Goal: Task Accomplishment & Management: Complete application form

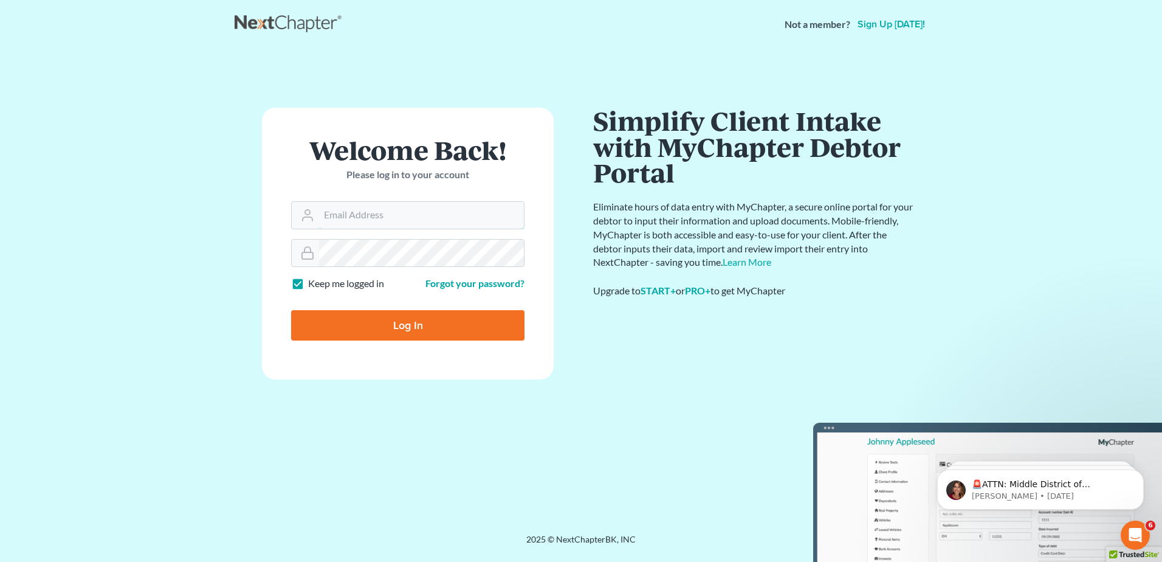
type input "mcastelluzzo@wellerlegalgroup.com"
click at [412, 332] on input "Log In" at bounding box center [407, 325] width 233 height 30
type input "Thinking..."
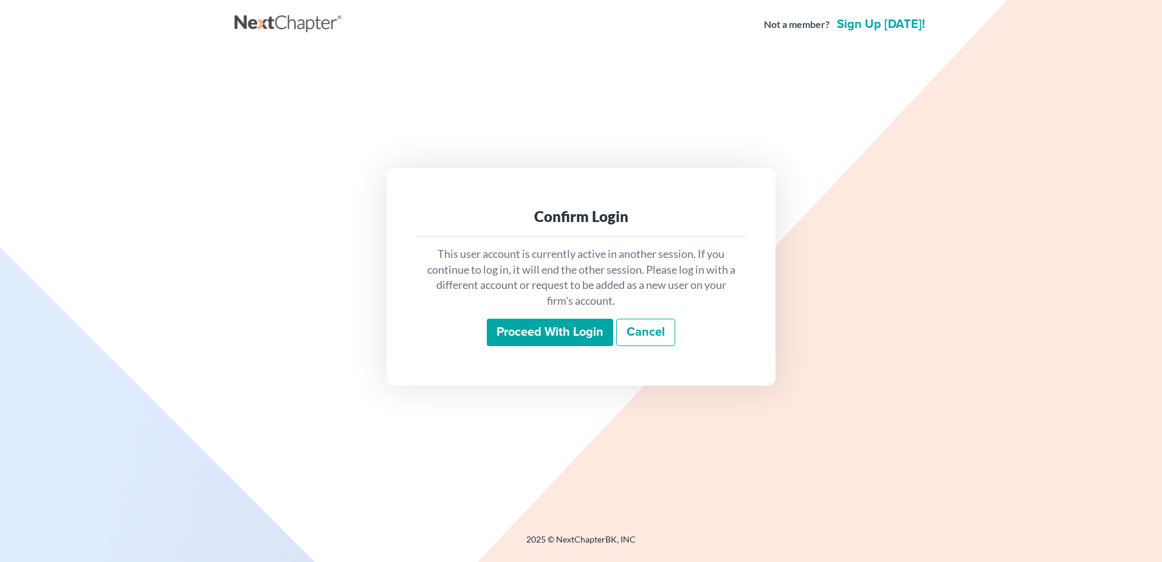
click at [538, 336] on input "Proceed with login" at bounding box center [550, 332] width 126 height 28
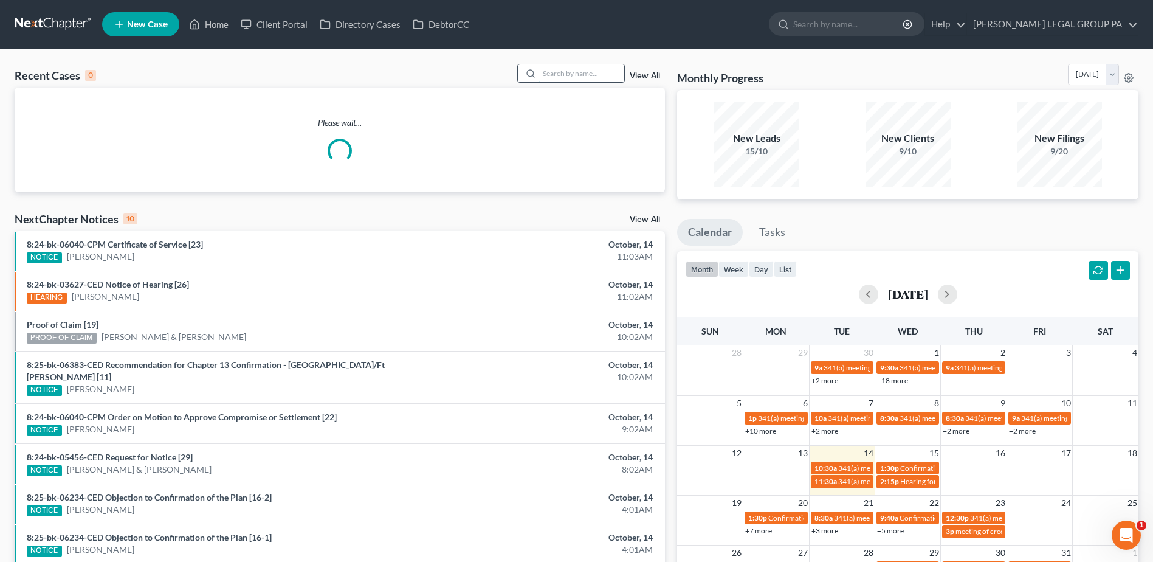
click at [568, 72] on input "search" at bounding box center [581, 73] width 85 height 18
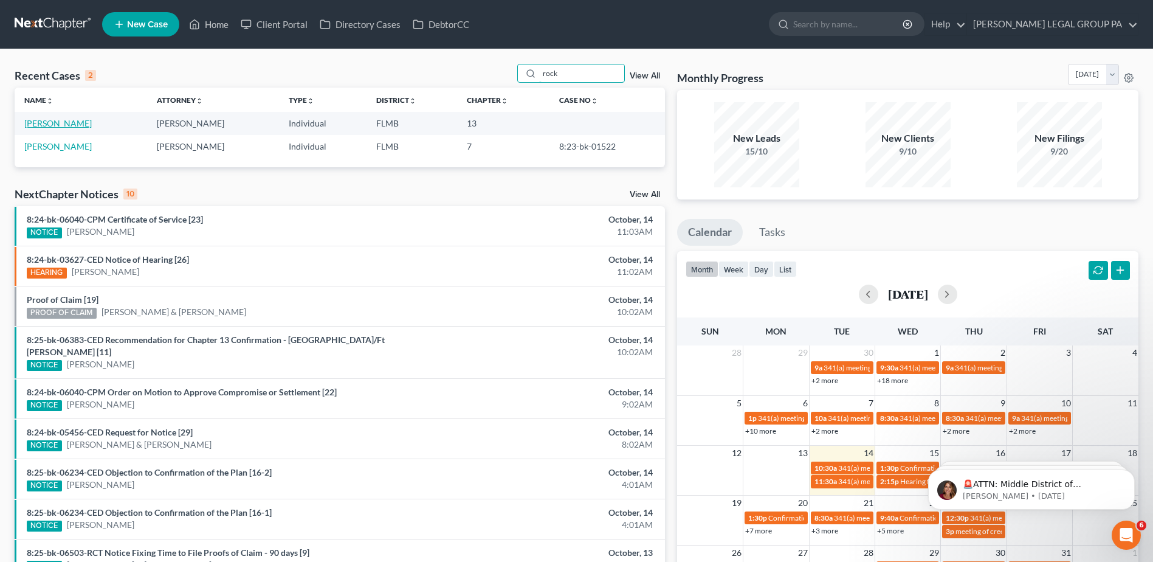
type input "rock"
click at [27, 119] on link "Rock, Ian" at bounding box center [57, 123] width 67 height 10
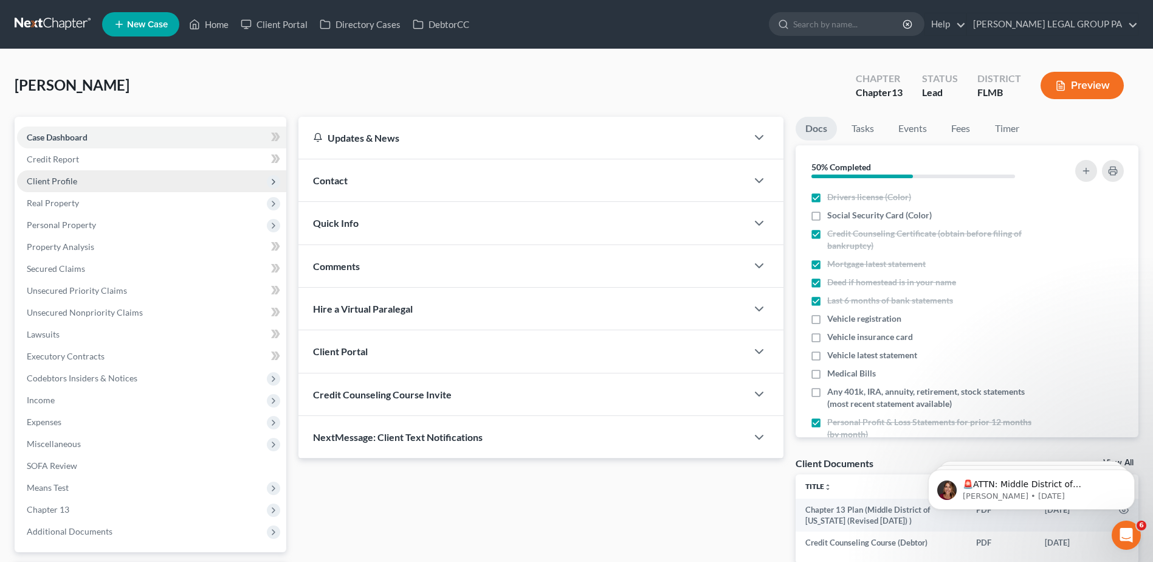
click at [57, 185] on span "Client Profile" at bounding box center [52, 181] width 50 height 10
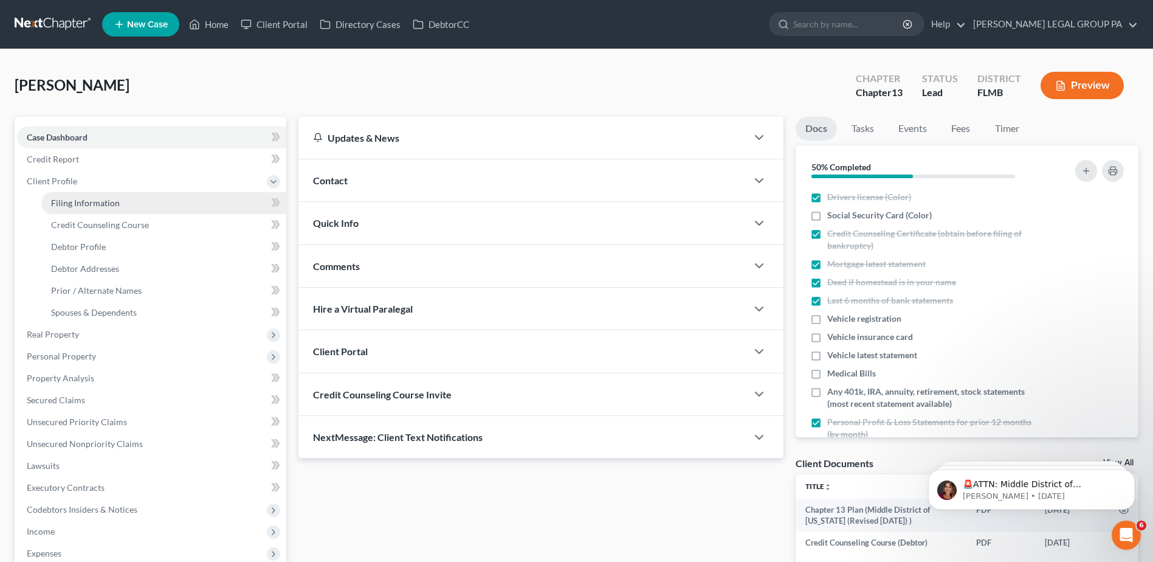
click at [107, 201] on span "Filing Information" at bounding box center [85, 203] width 69 height 10
select select "1"
select select "0"
select select "3"
select select "9"
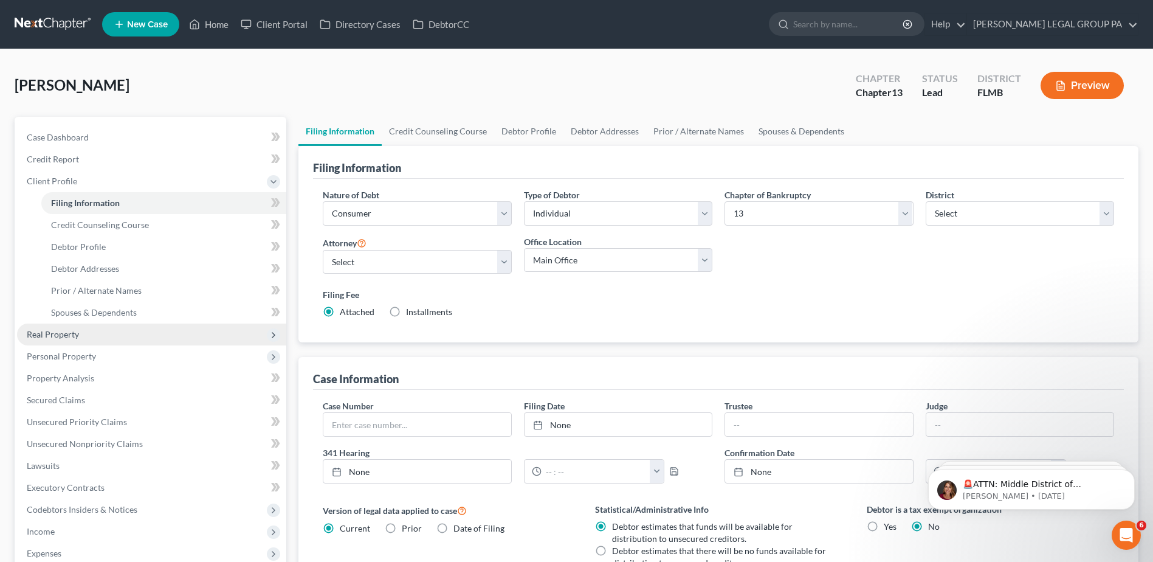
click at [44, 334] on span "Real Property" at bounding box center [53, 334] width 52 height 10
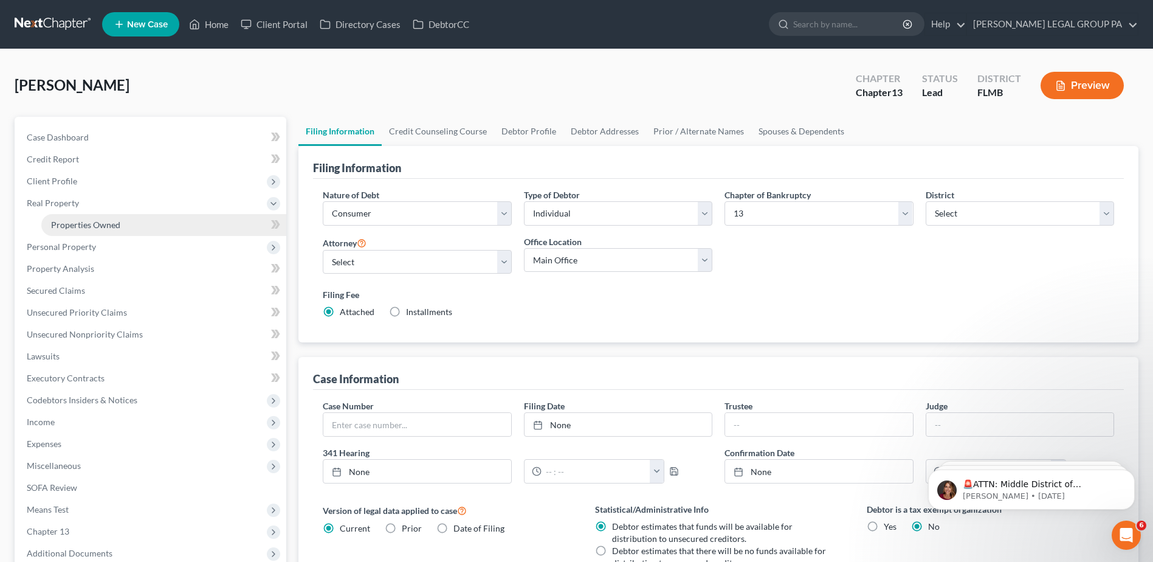
click at [71, 229] on span "Properties Owned" at bounding box center [85, 224] width 69 height 10
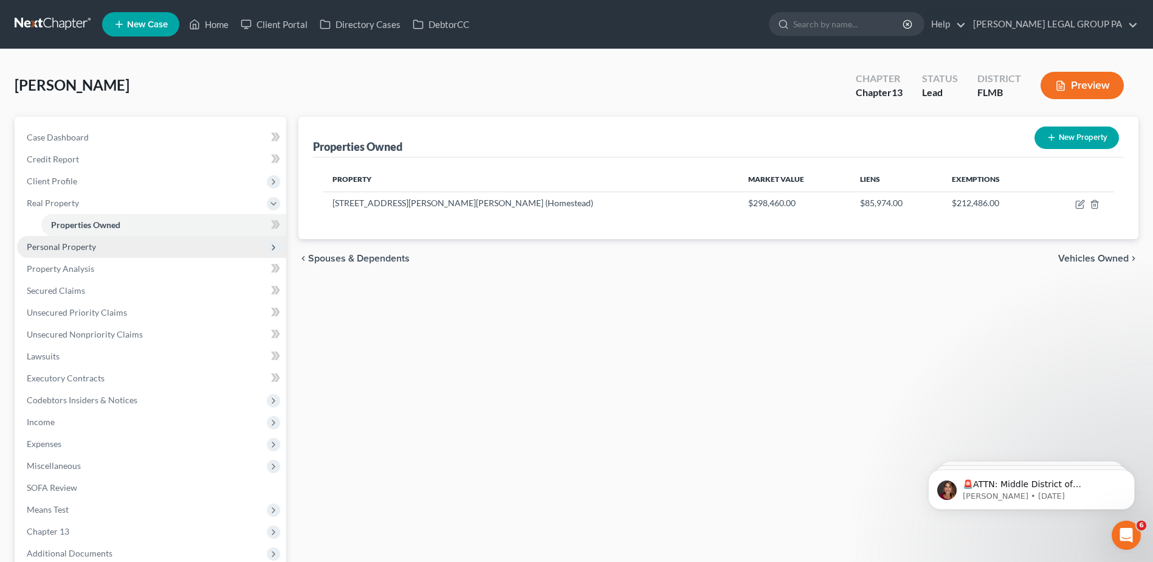
click at [66, 249] on span "Personal Property" at bounding box center [61, 246] width 69 height 10
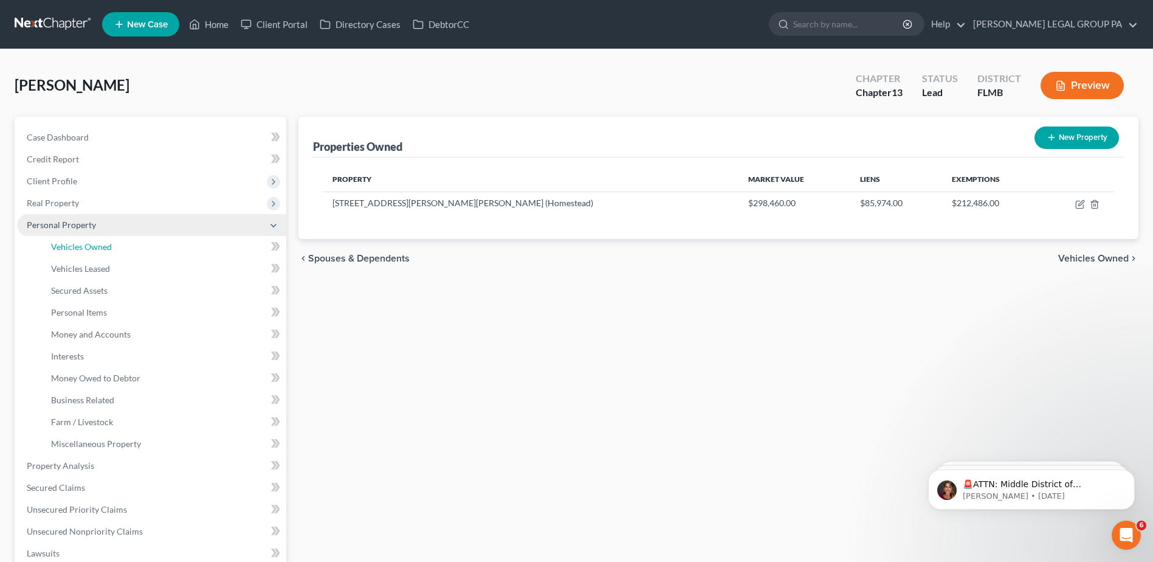
click at [66, 249] on span "Vehicles Owned" at bounding box center [81, 246] width 61 height 10
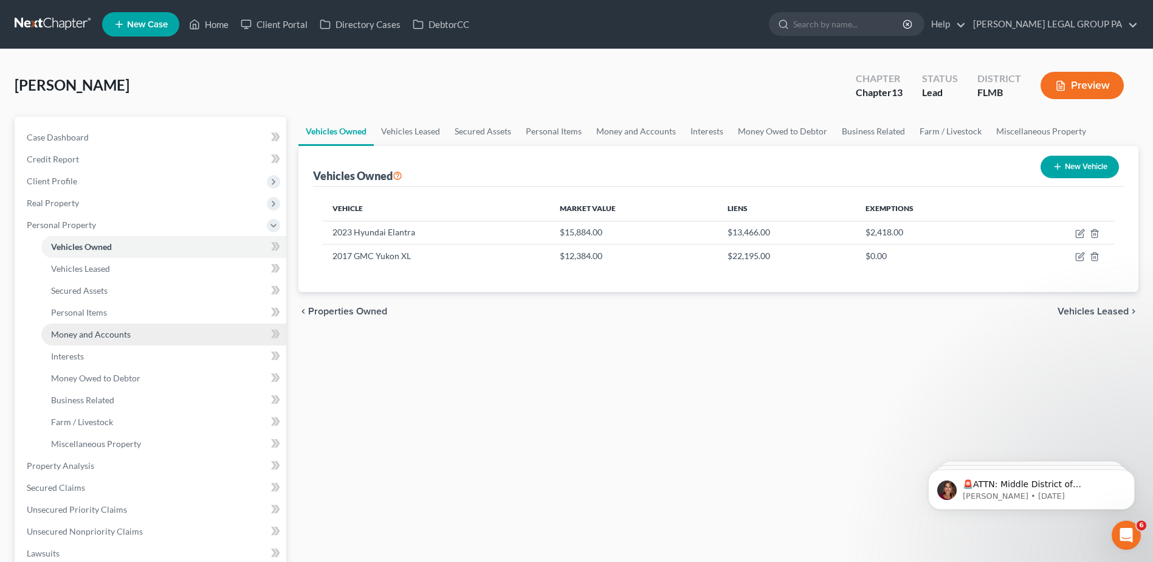
click at [83, 336] on span "Money and Accounts" at bounding box center [91, 334] width 80 height 10
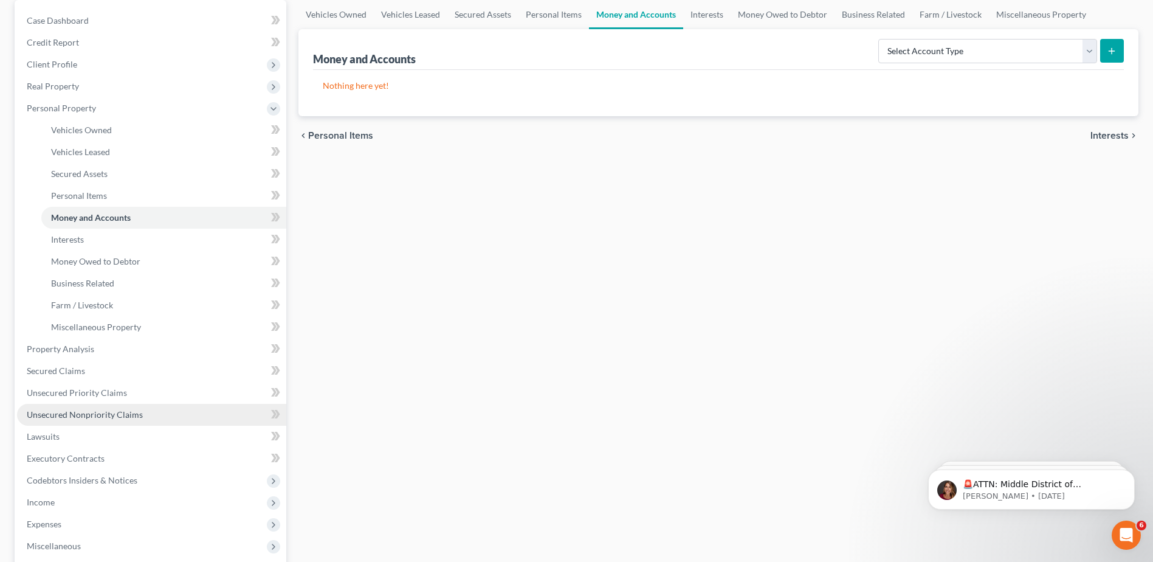
scroll to position [122, 0]
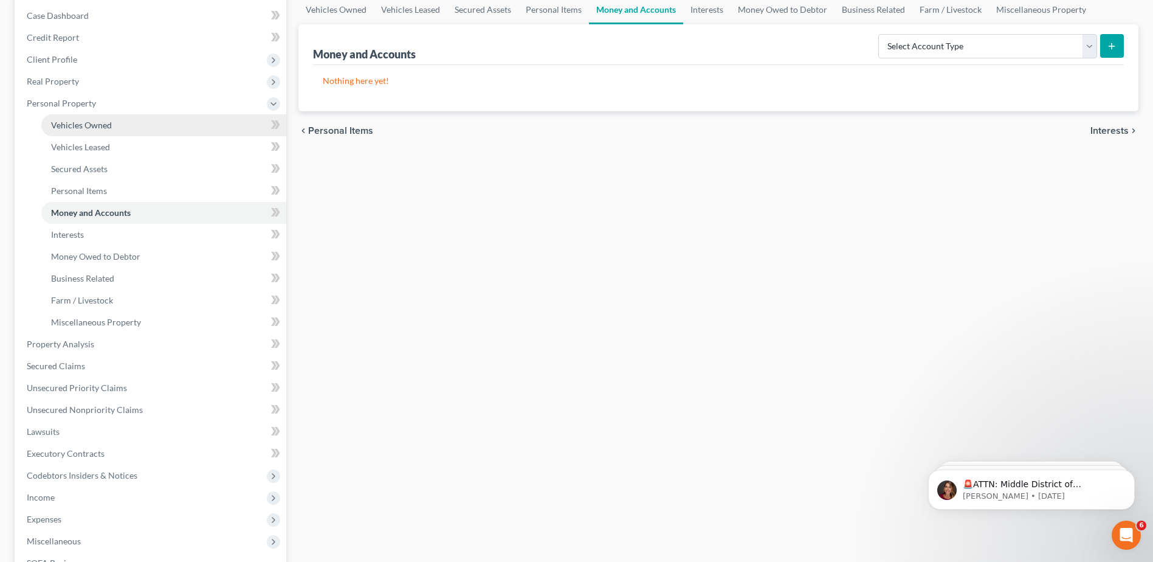
click at [70, 129] on span "Vehicles Owned" at bounding box center [81, 125] width 61 height 10
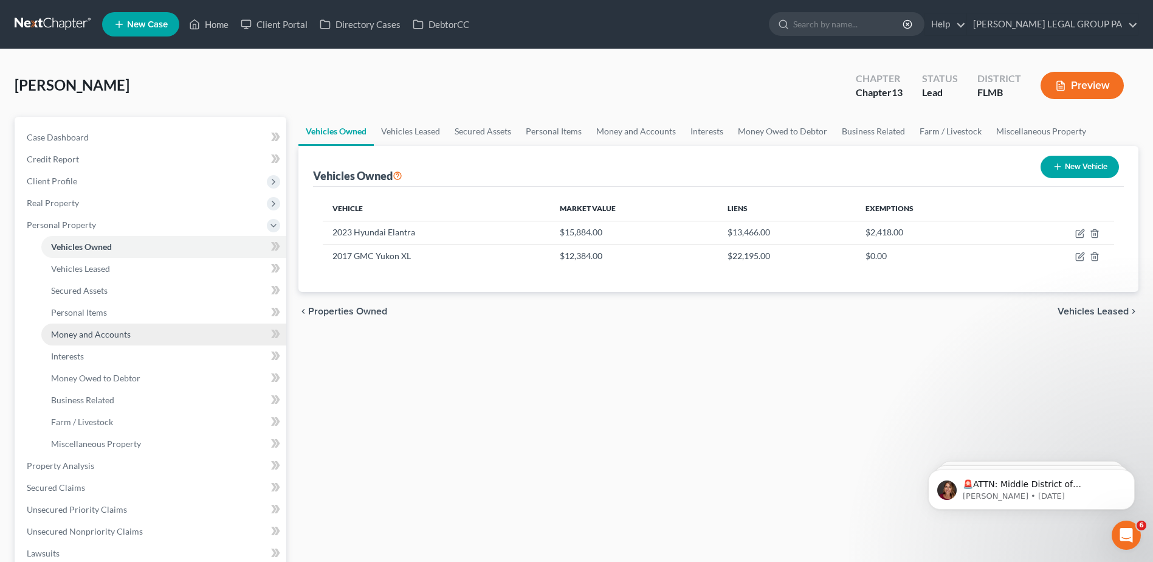
click at [94, 330] on span "Money and Accounts" at bounding box center [91, 334] width 80 height 10
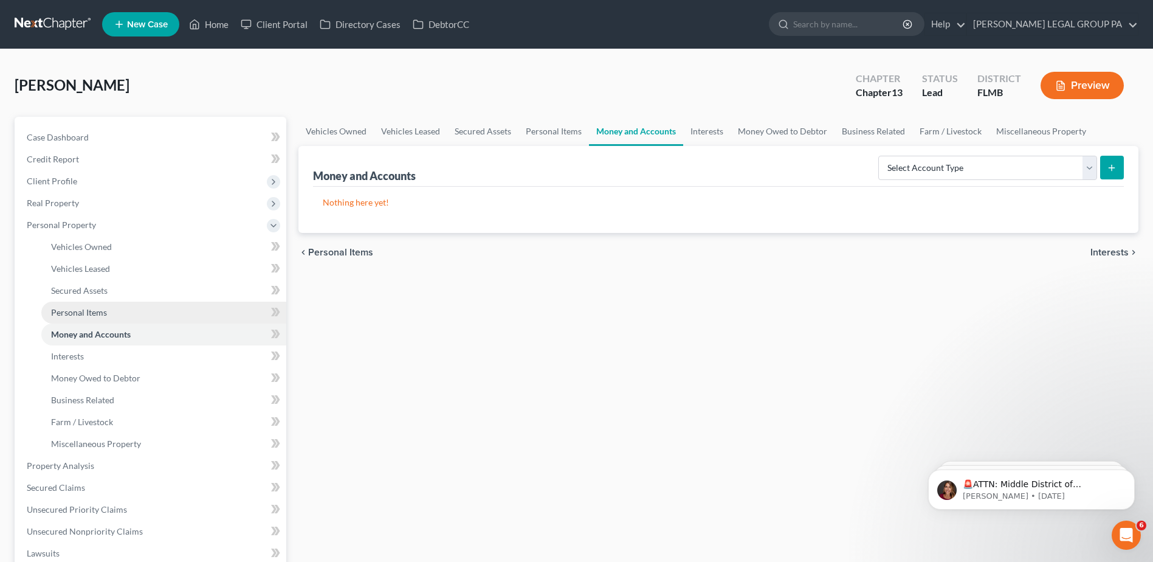
click at [87, 315] on span "Personal Items" at bounding box center [79, 312] width 56 height 10
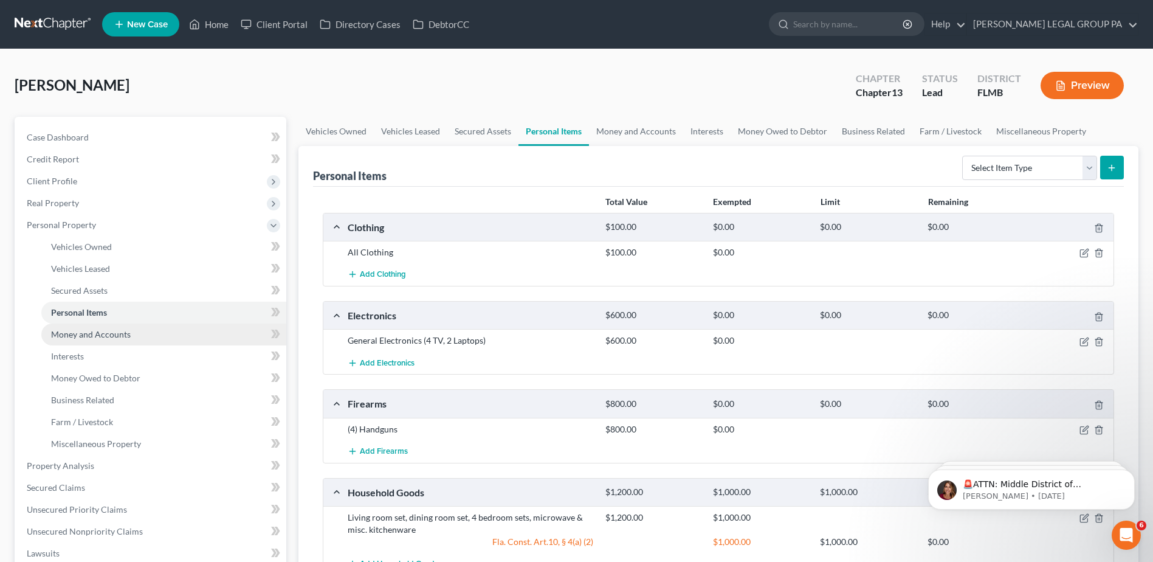
click at [89, 336] on span "Money and Accounts" at bounding box center [91, 334] width 80 height 10
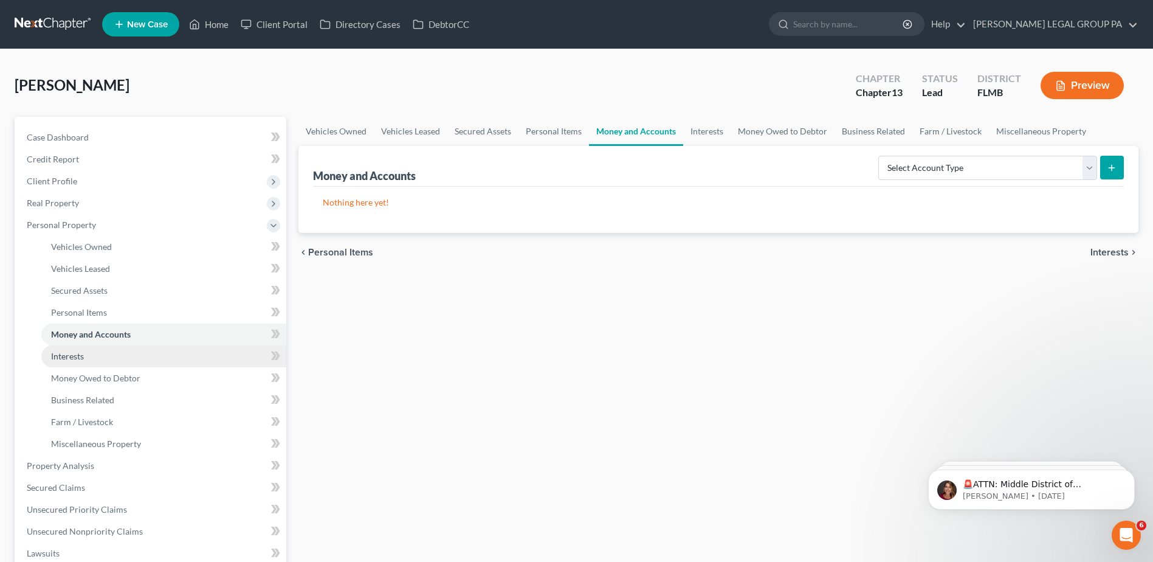
click at [69, 354] on span "Interests" at bounding box center [67, 356] width 33 height 10
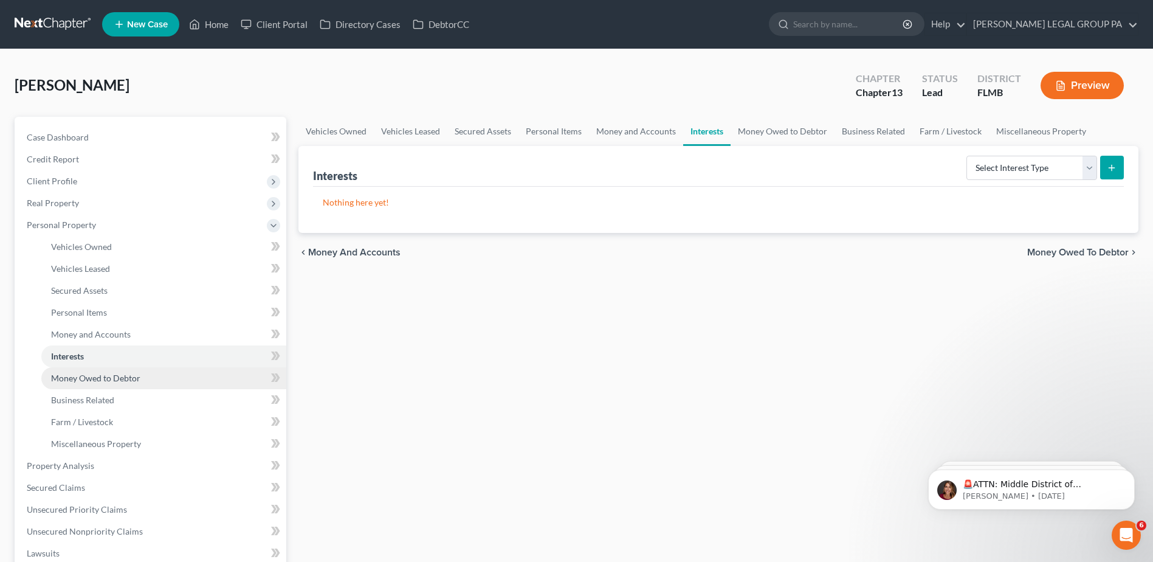
click at [82, 379] on span "Money Owed to Debtor" at bounding box center [95, 378] width 89 height 10
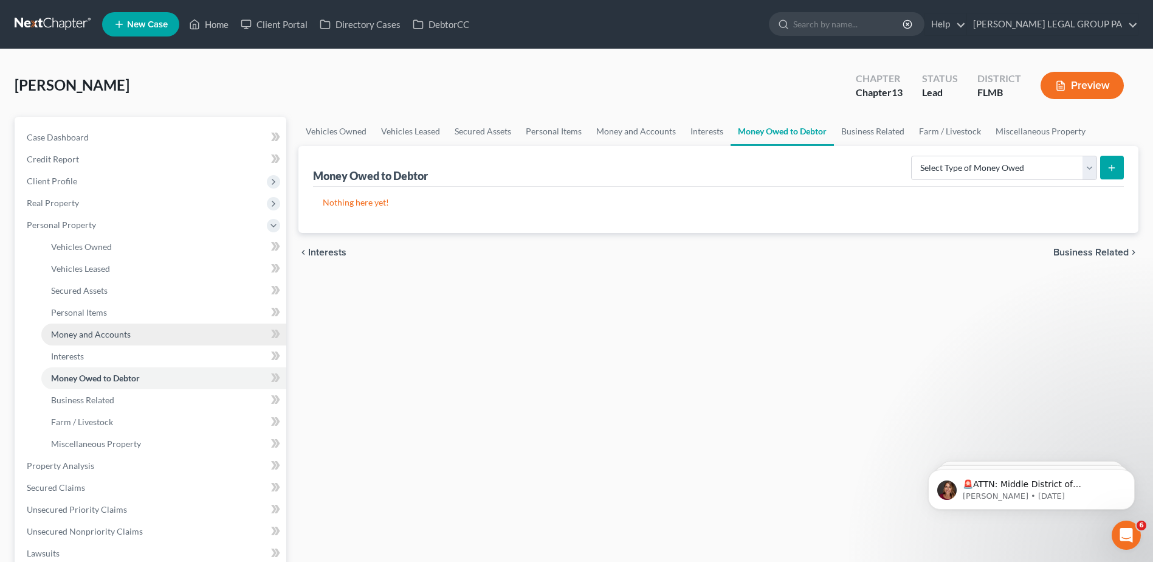
click at [80, 334] on span "Money and Accounts" at bounding box center [91, 334] width 80 height 10
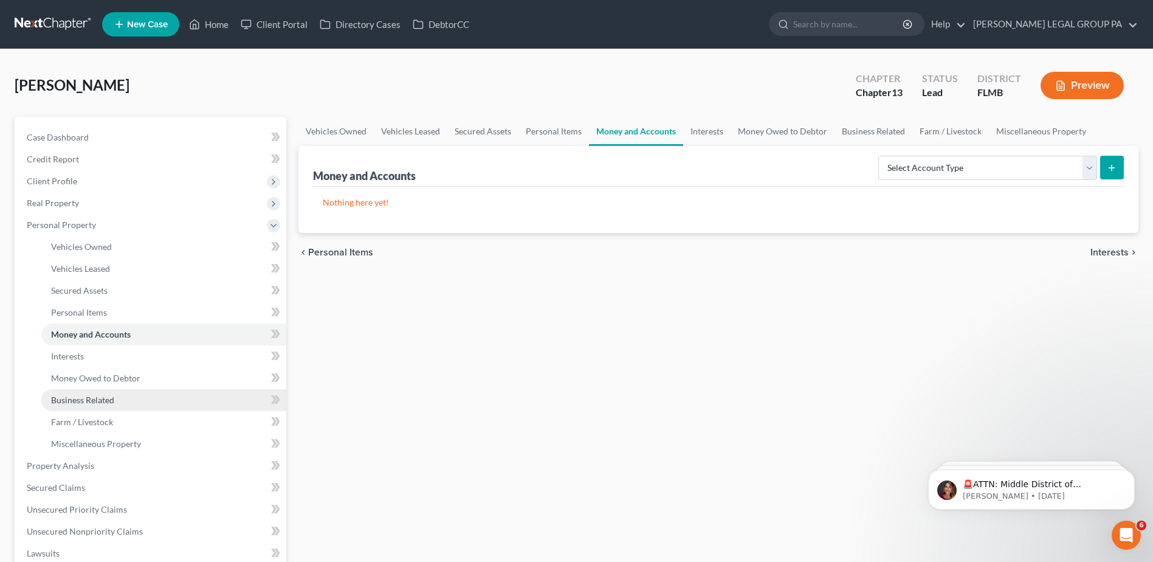
click at [76, 400] on span "Business Related" at bounding box center [82, 399] width 63 height 10
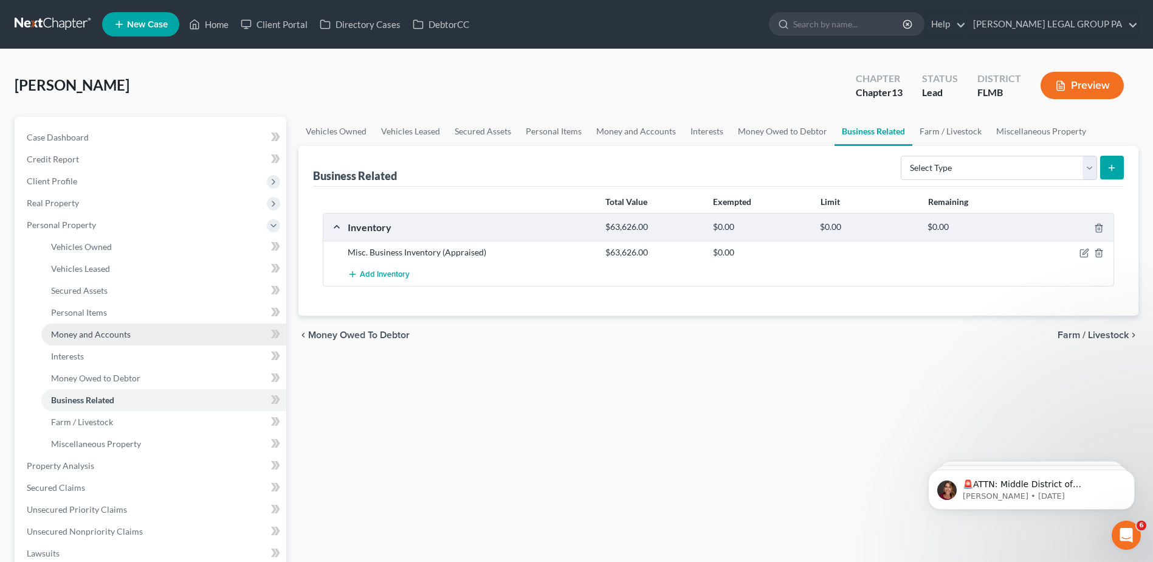
click at [85, 335] on span "Money and Accounts" at bounding box center [91, 334] width 80 height 10
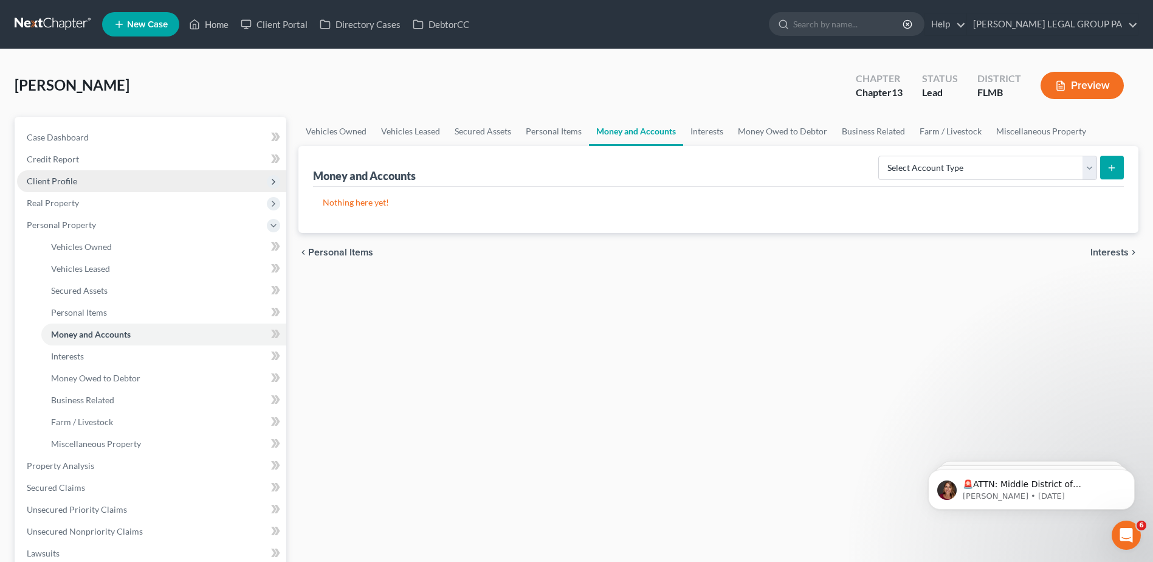
click at [81, 175] on span "Client Profile" at bounding box center [151, 181] width 269 height 22
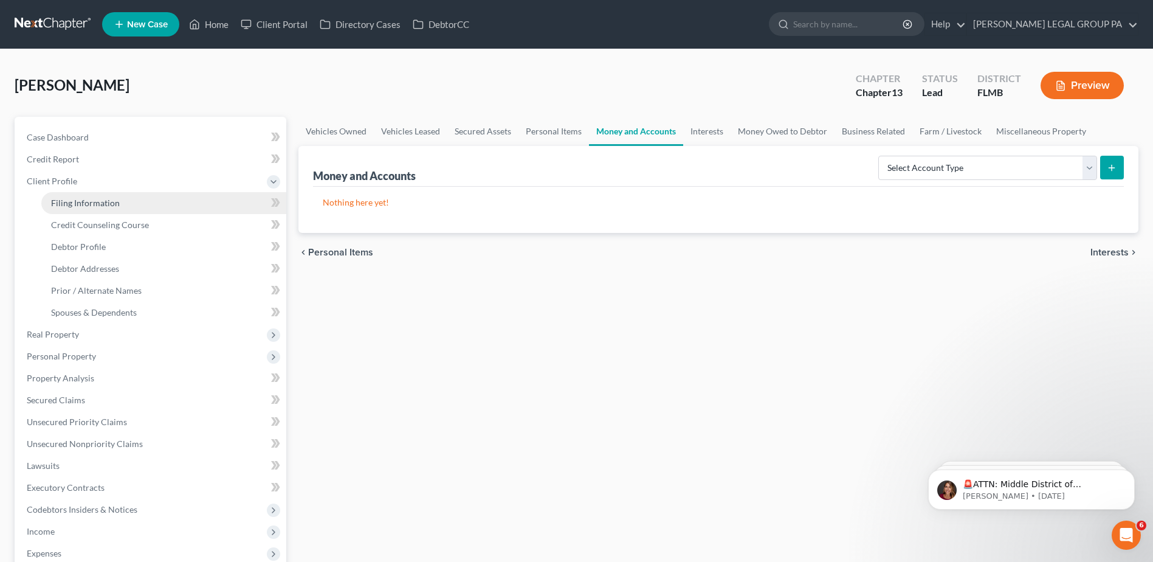
click at [109, 202] on span "Filing Information" at bounding box center [85, 203] width 69 height 10
select select "1"
select select "0"
select select "3"
select select "15"
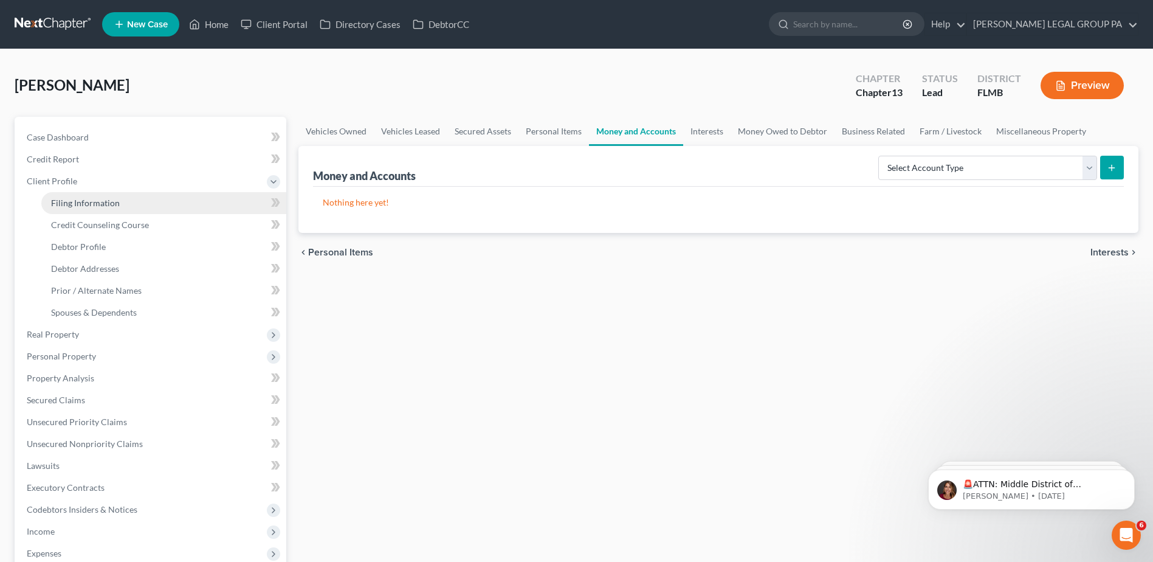
select select "0"
select select "9"
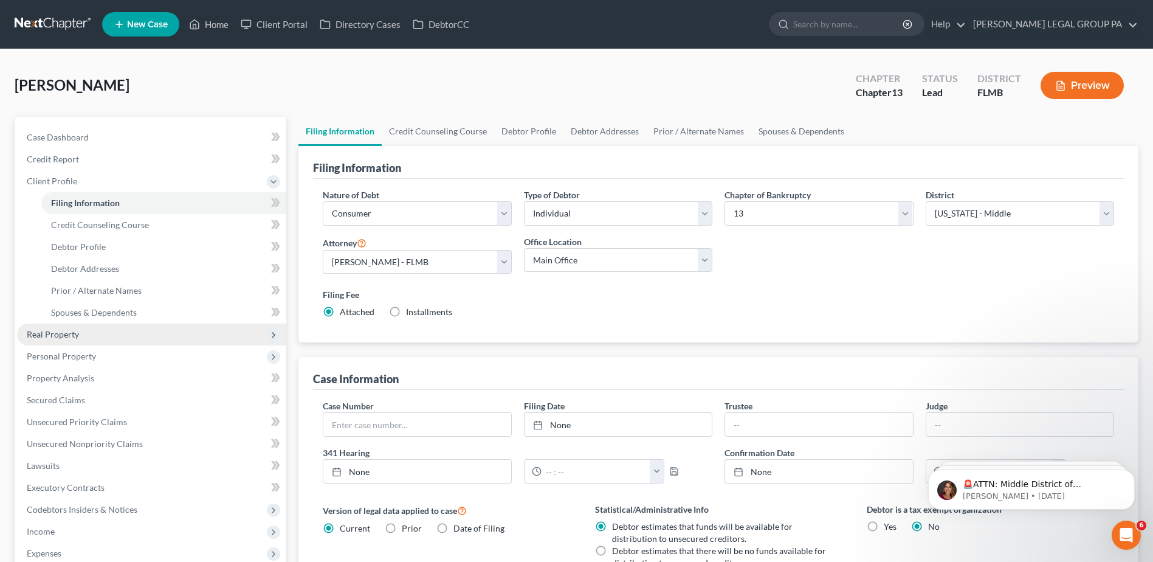
click at [48, 335] on span "Real Property" at bounding box center [53, 334] width 52 height 10
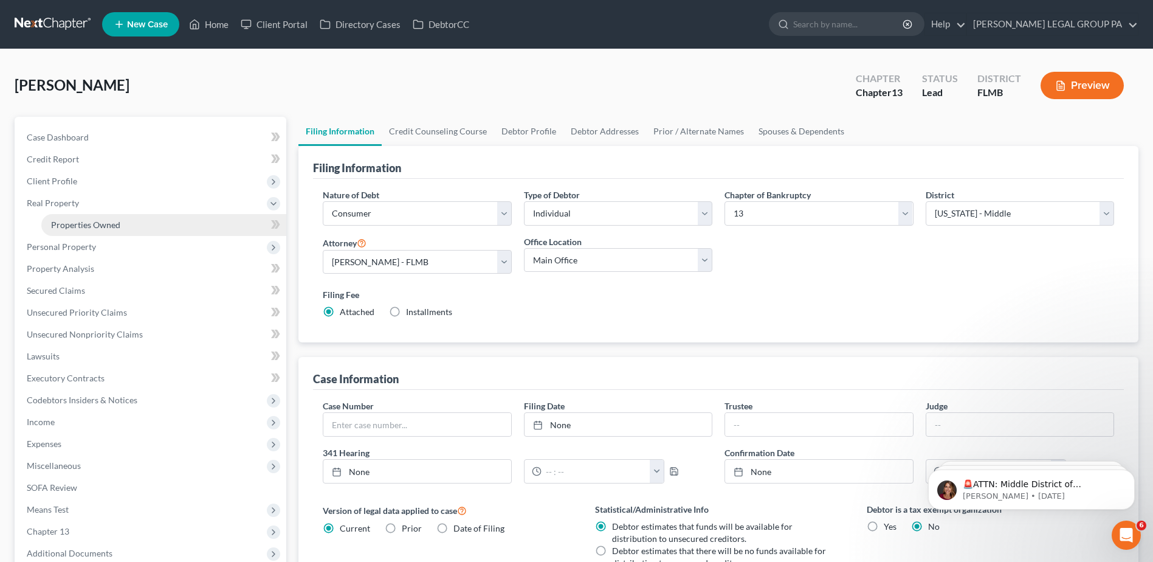
click at [72, 224] on span "Properties Owned" at bounding box center [85, 224] width 69 height 10
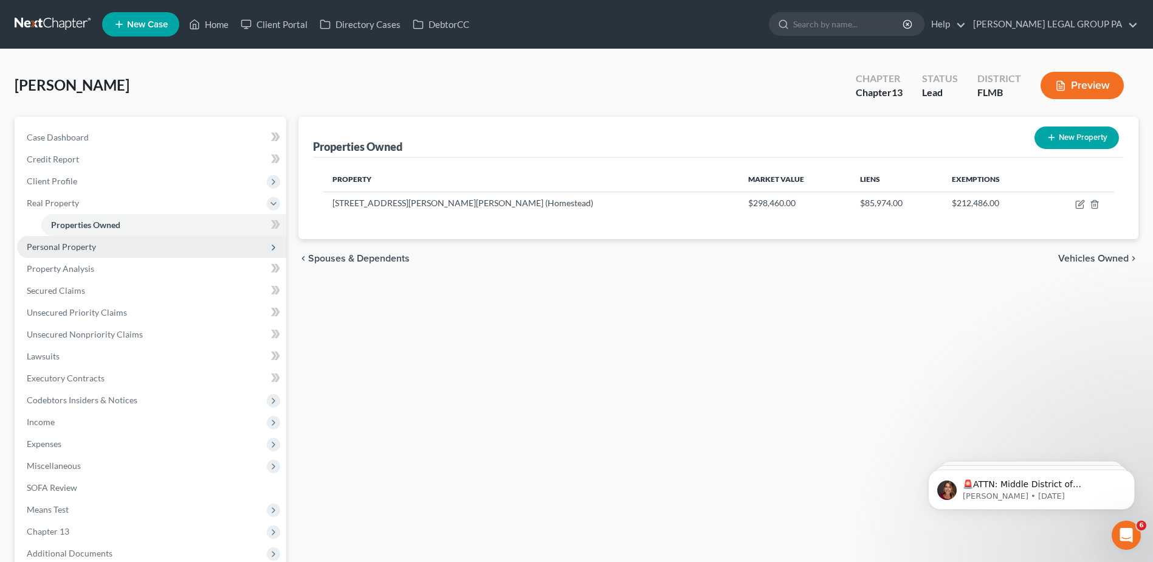
click at [107, 246] on span "Personal Property" at bounding box center [151, 247] width 269 height 22
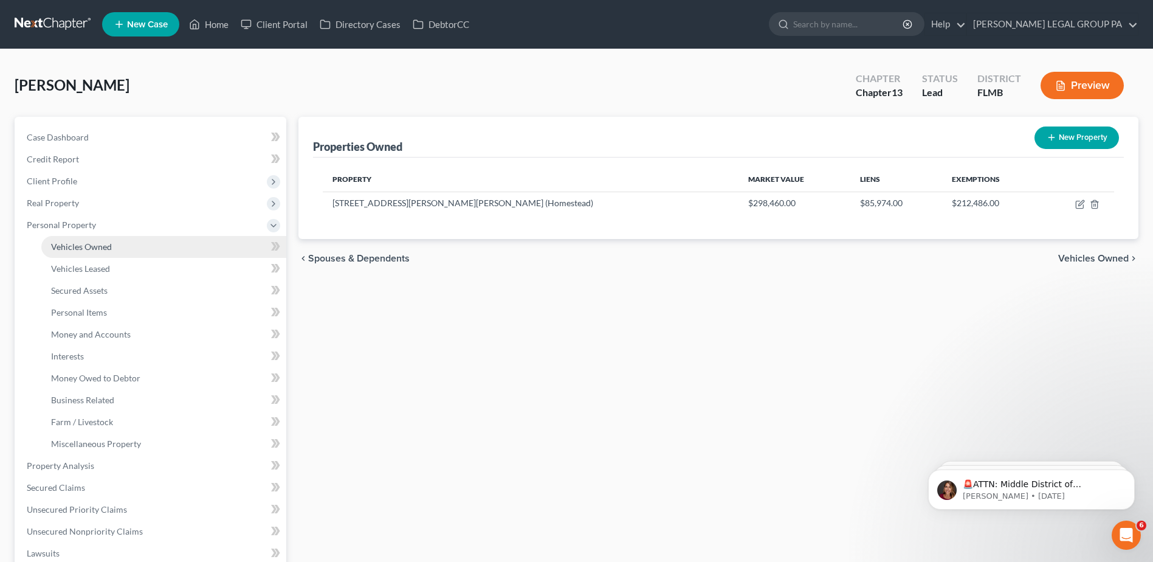
click at [98, 248] on span "Vehicles Owned" at bounding box center [81, 246] width 61 height 10
